Goal: Check status: Check status

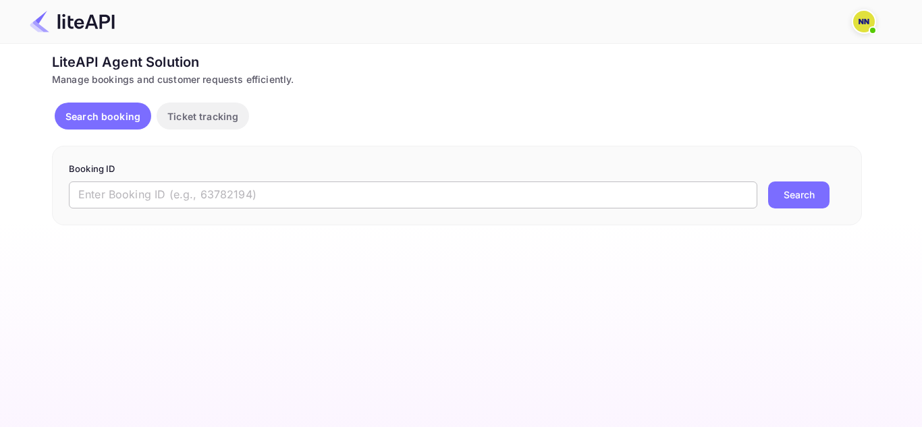
drag, startPoint x: 199, startPoint y: 198, endPoint x: 209, endPoint y: 200, distance: 10.5
click at [199, 198] on input "text" at bounding box center [413, 195] width 688 height 27
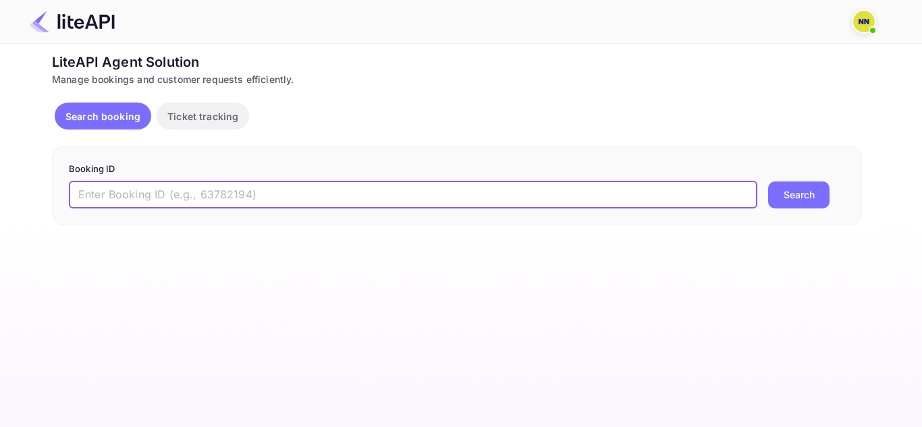
paste input "8882654"
type input "8882654"
click at [779, 188] on button "Search" at bounding box center [798, 195] width 61 height 27
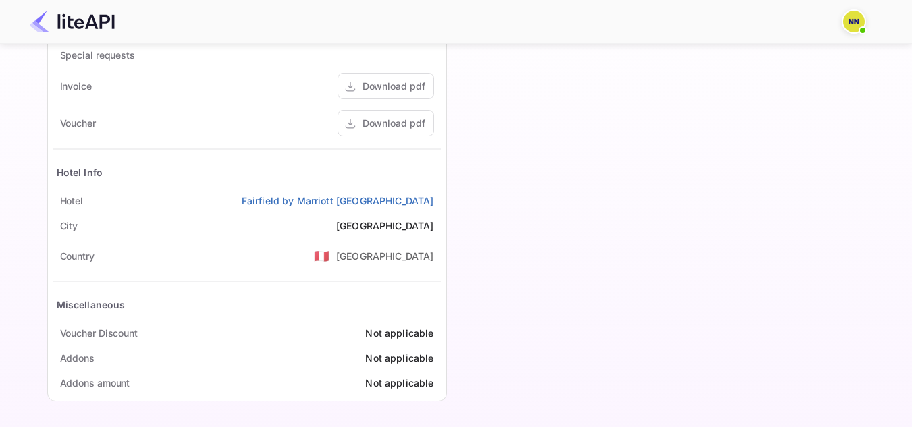
scroll to position [420, 0]
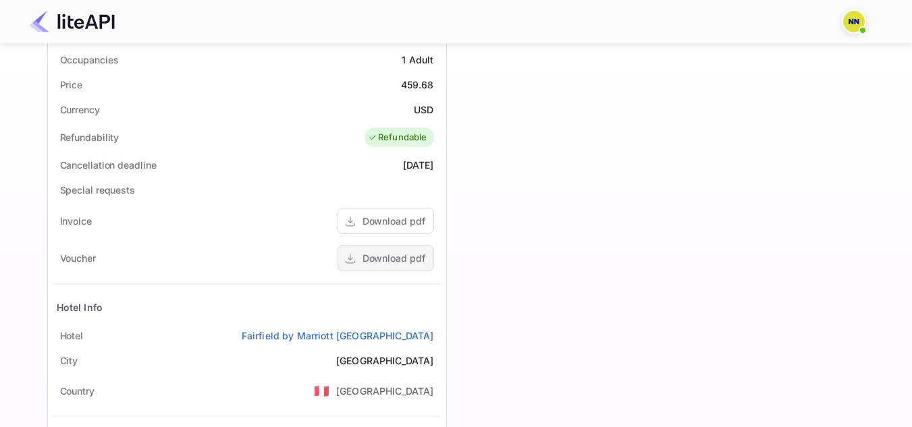
click at [385, 258] on div "Download pdf" at bounding box center [393, 258] width 63 height 14
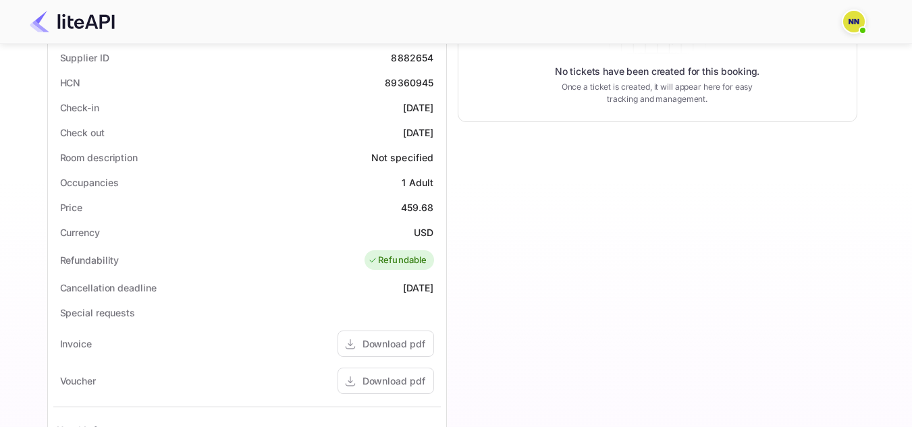
scroll to position [150, 0]
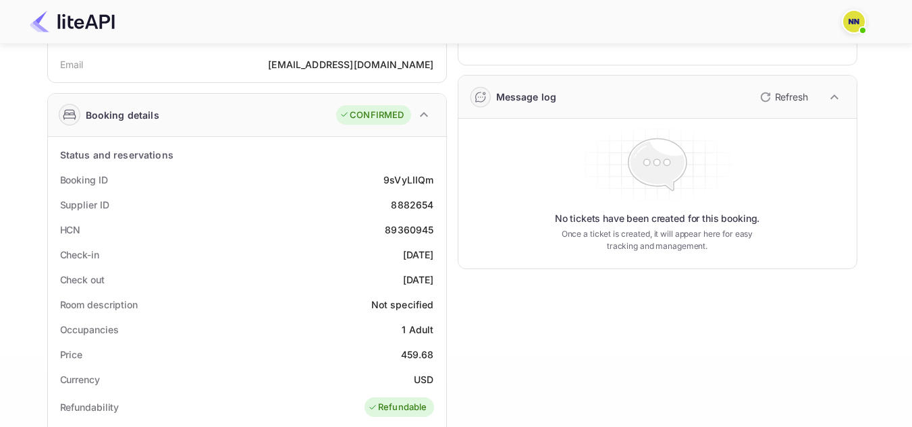
click at [413, 225] on div "89360945" at bounding box center [409, 230] width 49 height 14
copy div "89360945"
drag, startPoint x: 59, startPoint y: 229, endPoint x: 361, endPoint y: 239, distance: 302.4
click at [360, 239] on div "HCN 89360945" at bounding box center [246, 229] width 387 height 25
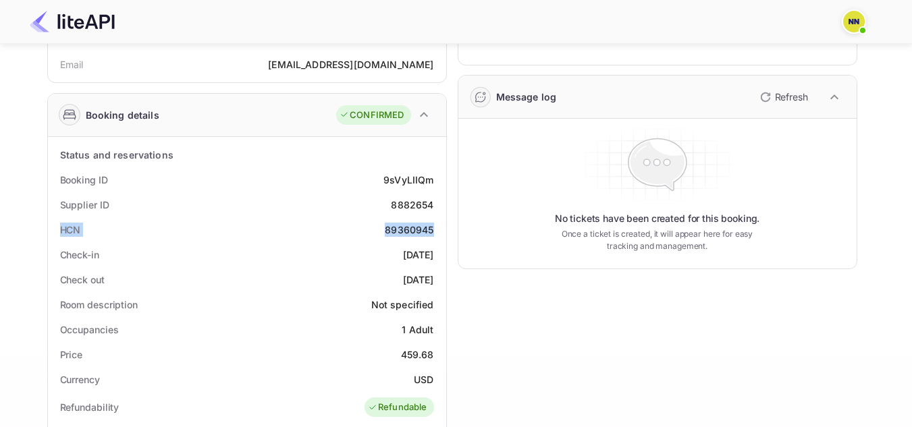
drag, startPoint x: 435, startPoint y: 228, endPoint x: 51, endPoint y: 222, distance: 384.7
drag, startPoint x: 410, startPoint y: 242, endPoint x: 416, endPoint y: 229, distance: 14.5
click at [410, 242] on div "Check-in [DATE]" at bounding box center [246, 254] width 387 height 25
click at [418, 225] on div "89360945" at bounding box center [409, 230] width 49 height 14
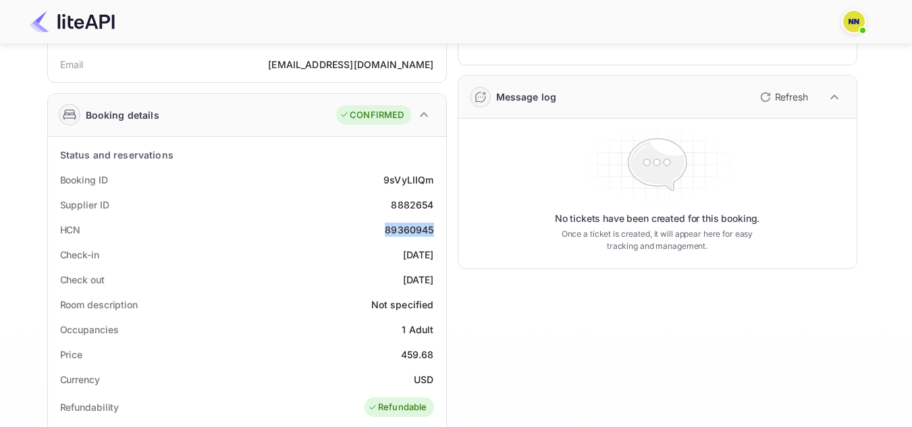
click at [418, 225] on div "89360945" at bounding box center [409, 230] width 49 height 14
copy div "89360945"
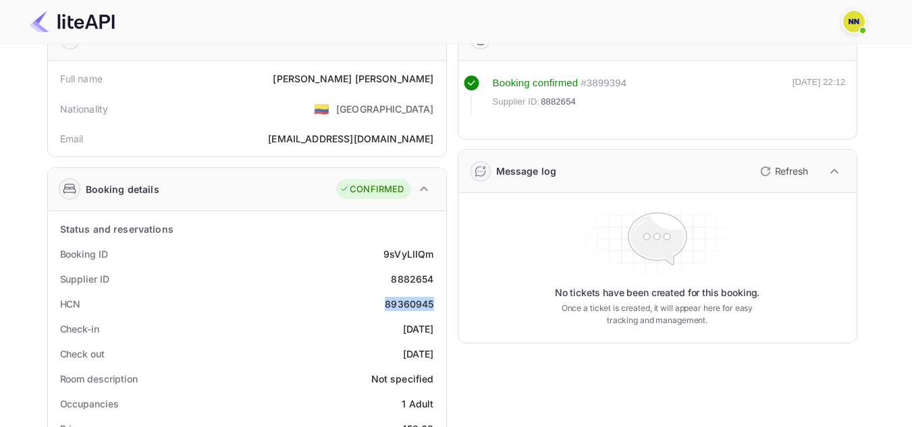
scroll to position [0, 0]
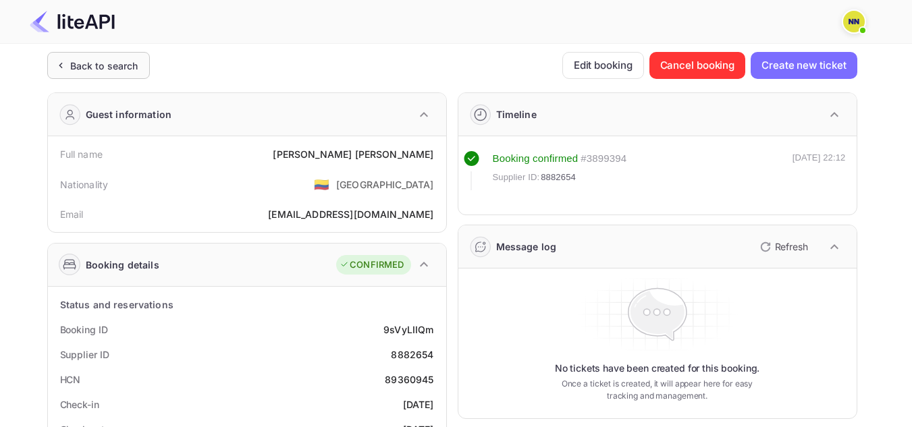
click at [115, 59] on div "Back to search" at bounding box center [104, 66] width 68 height 14
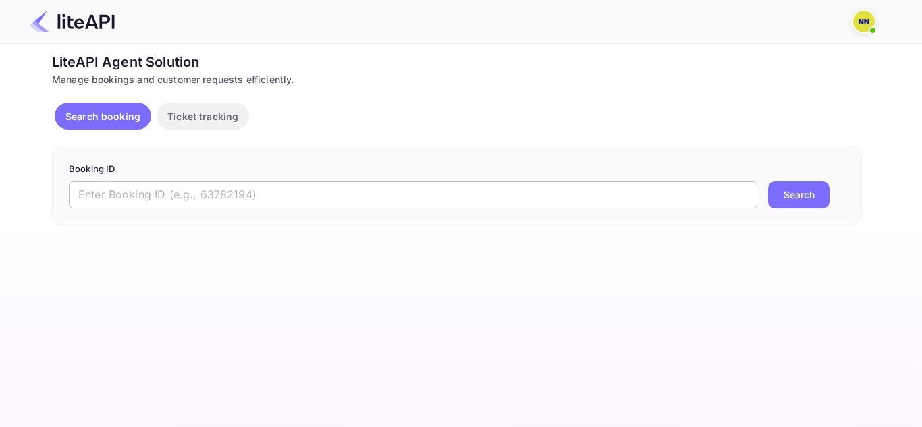
click at [262, 196] on input "text" at bounding box center [413, 195] width 688 height 27
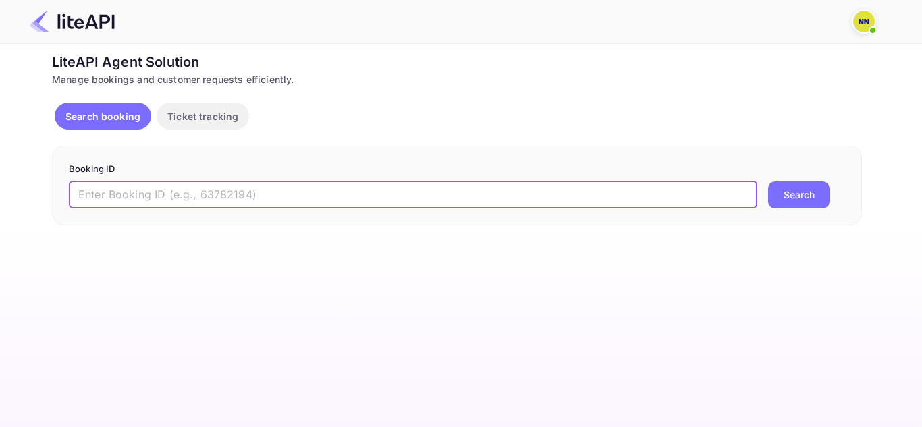
paste input "8918114"
type input "8918114"
click at [768, 182] on button "Search" at bounding box center [798, 195] width 61 height 27
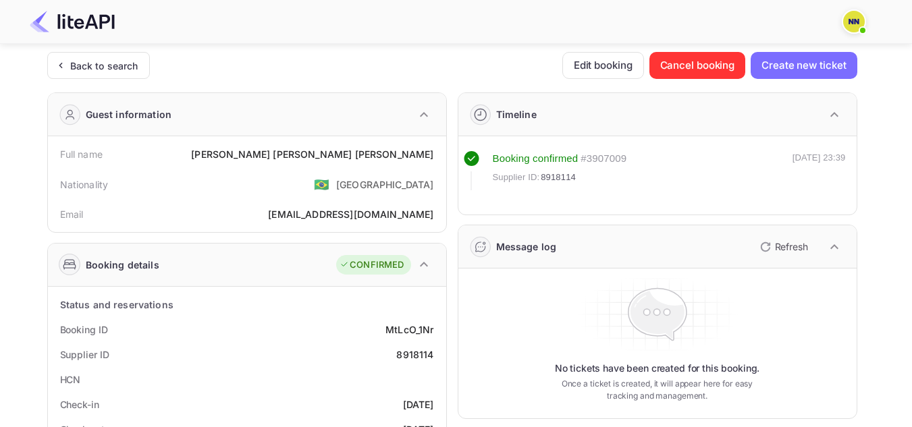
scroll to position [202, 0]
click at [127, 70] on div "Back to search" at bounding box center [104, 66] width 68 height 14
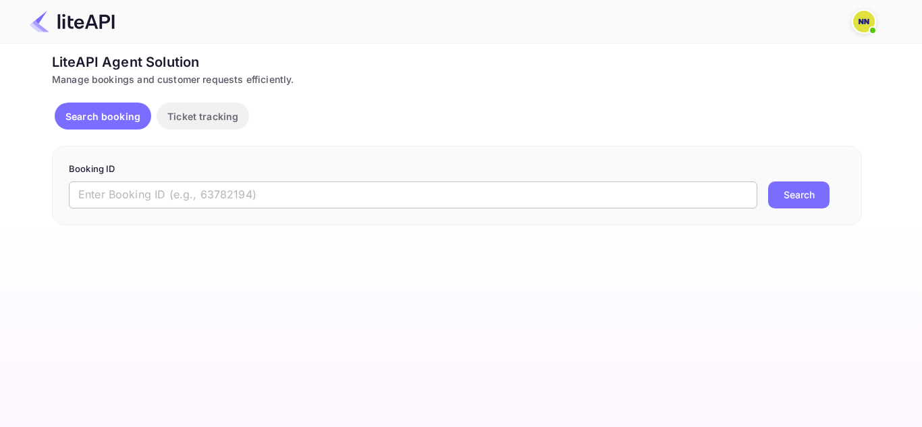
click at [365, 200] on input "text" at bounding box center [413, 195] width 688 height 27
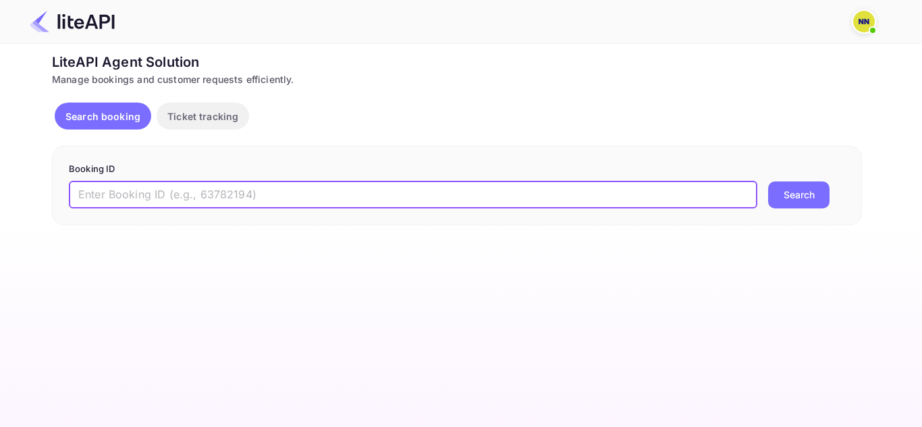
paste input "8972420"
type input "8972420"
click at [795, 198] on button "Search" at bounding box center [798, 195] width 61 height 27
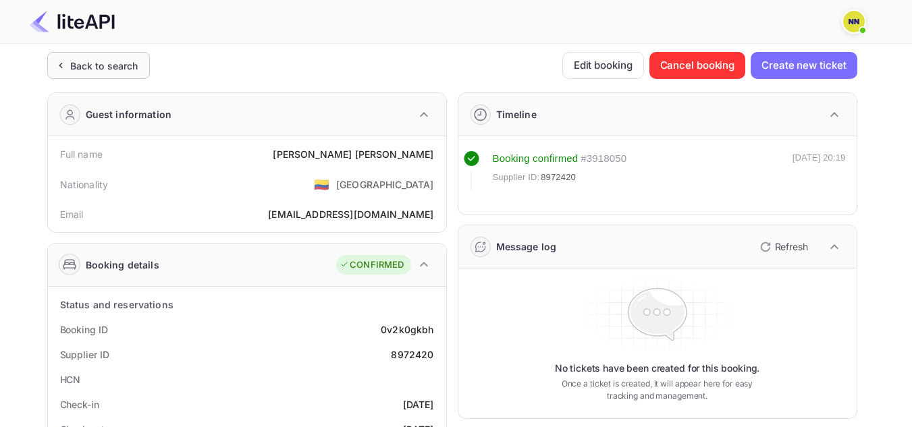
click at [112, 59] on div "Back to search" at bounding box center [104, 66] width 68 height 14
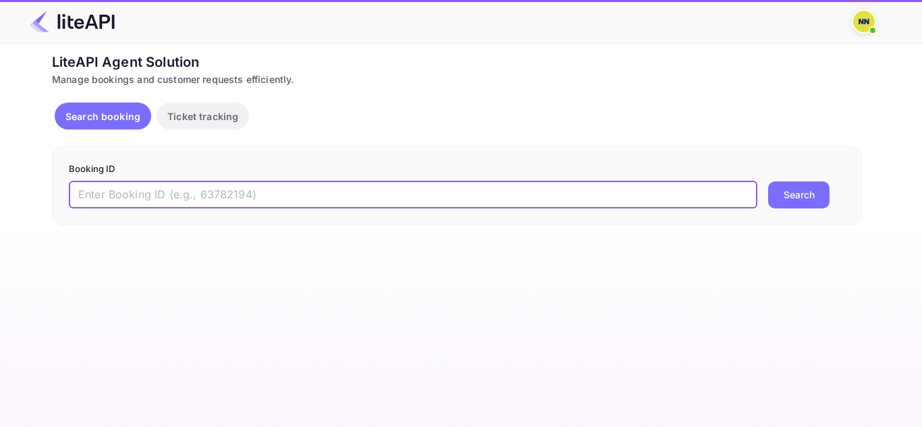
drag, startPoint x: 202, startPoint y: 196, endPoint x: 220, endPoint y: 193, distance: 18.4
click at [202, 196] on input "text" at bounding box center [413, 195] width 688 height 27
paste input "8726291"
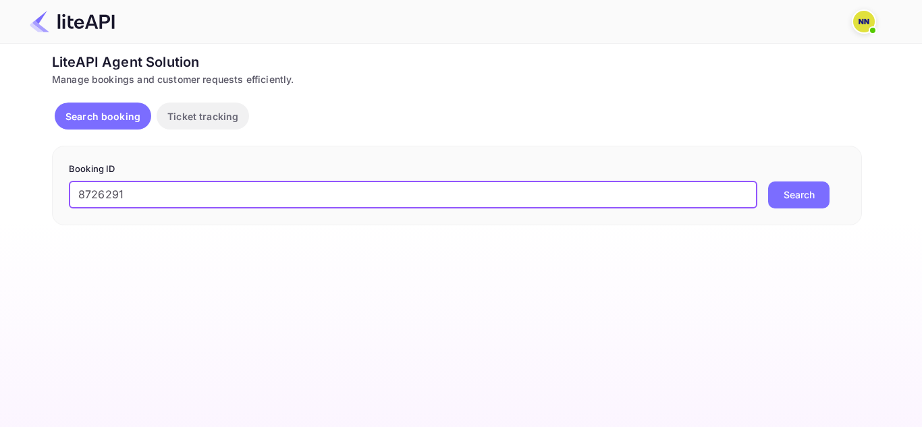
type input "8726291"
click at [799, 188] on button "Search" at bounding box center [798, 195] width 61 height 27
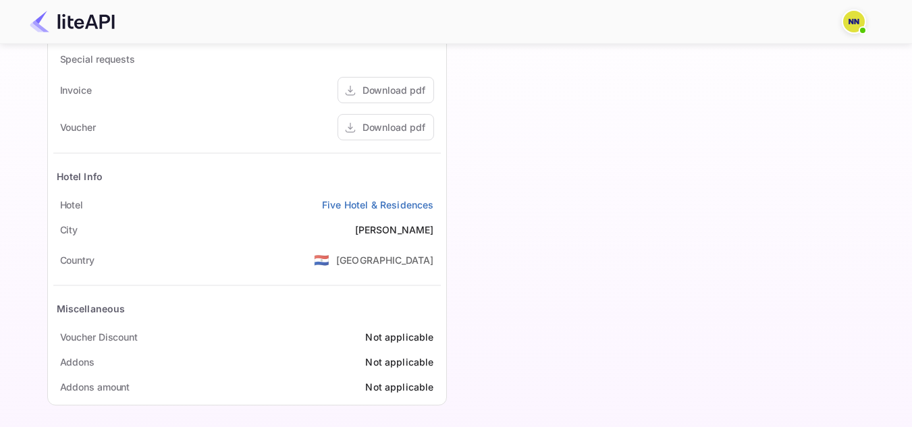
scroll to position [555, 0]
